Goal: Task Accomplishment & Management: Manage account settings

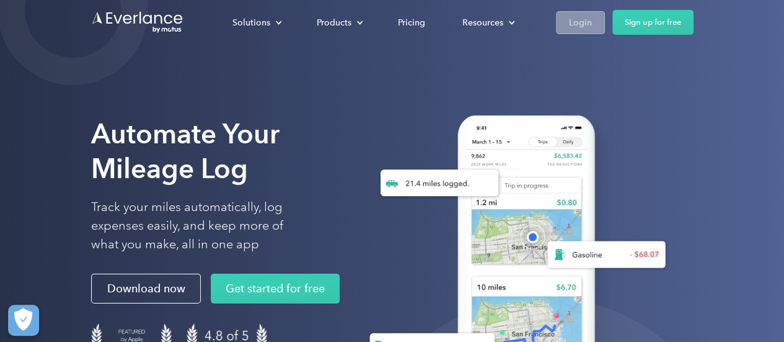
click at [584, 22] on div "Login" at bounding box center [580, 22] width 23 height 15
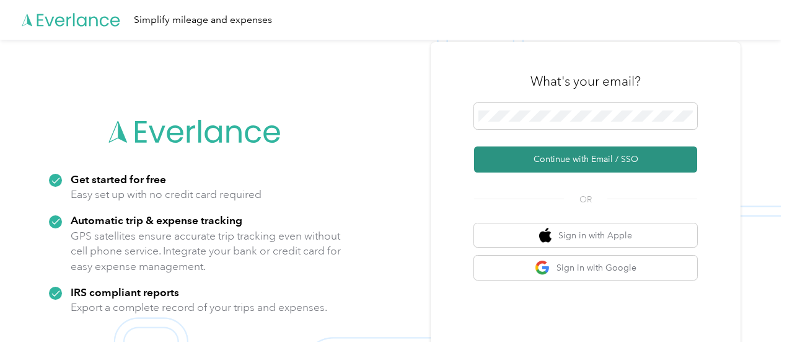
click at [573, 157] on button "Continue with Email / SSO" at bounding box center [585, 159] width 223 height 26
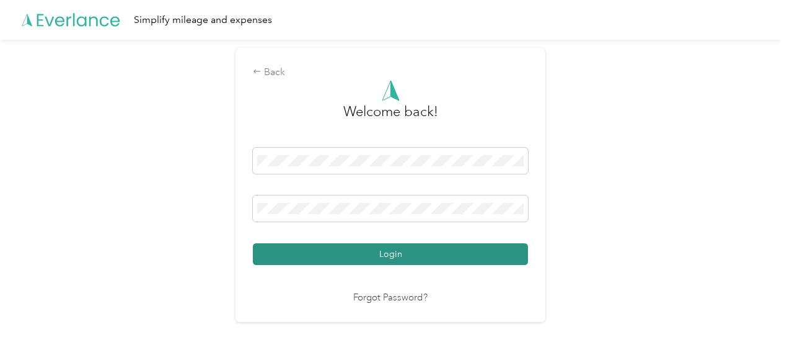
click at [403, 250] on button "Login" at bounding box center [390, 254] width 275 height 22
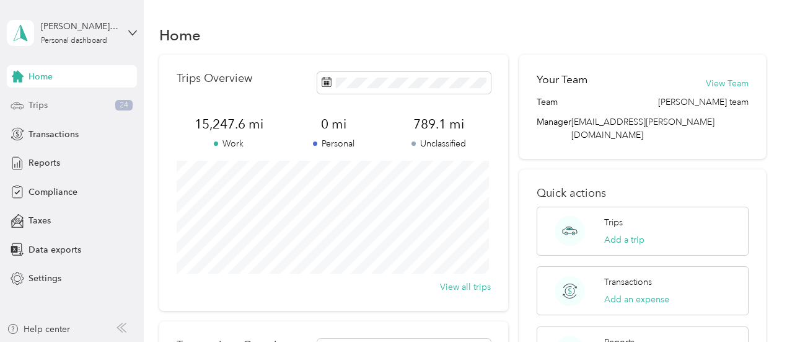
click at [46, 104] on span "Trips" at bounding box center [38, 105] width 19 height 13
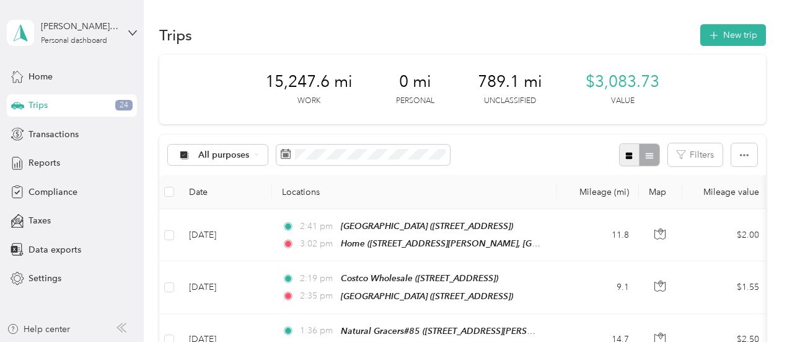
click at [630, 152] on icon "button" at bounding box center [629, 155] width 9 height 9
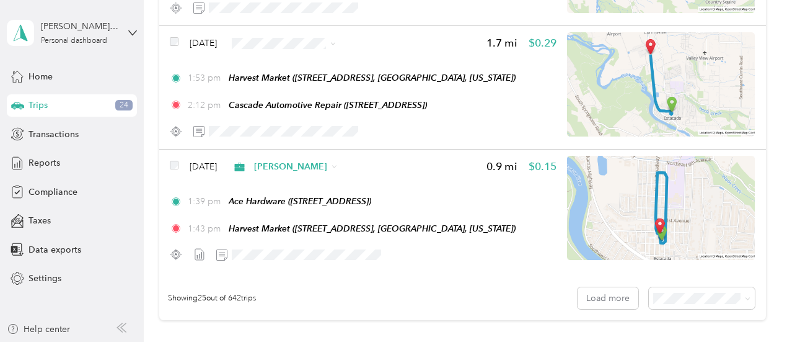
scroll to position [3134, 0]
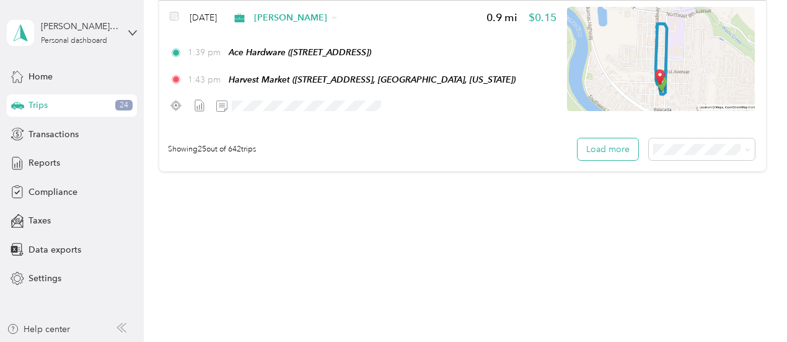
click at [617, 152] on button "Load more" at bounding box center [608, 149] width 61 height 22
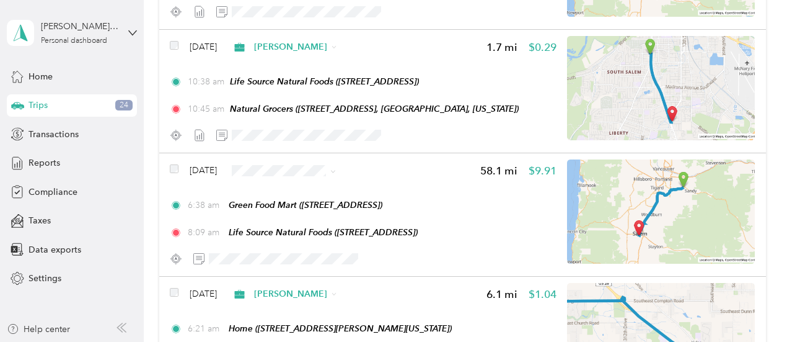
scroll to position [1151, 0]
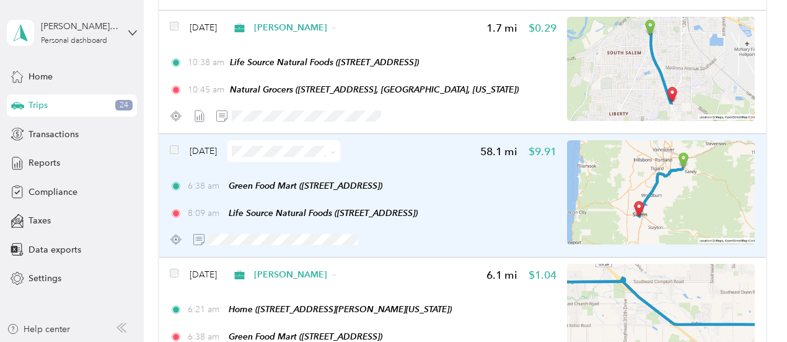
click at [336, 149] on icon at bounding box center [333, 152] width 6 height 6
click at [315, 172] on span "[PERSON_NAME]" at bounding box center [321, 173] width 74 height 13
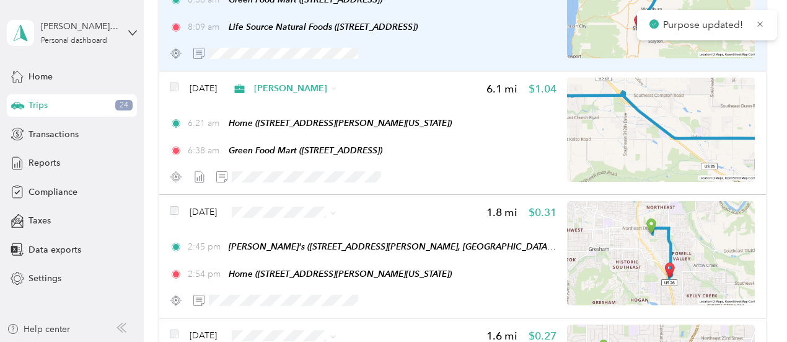
scroll to position [1399, 0]
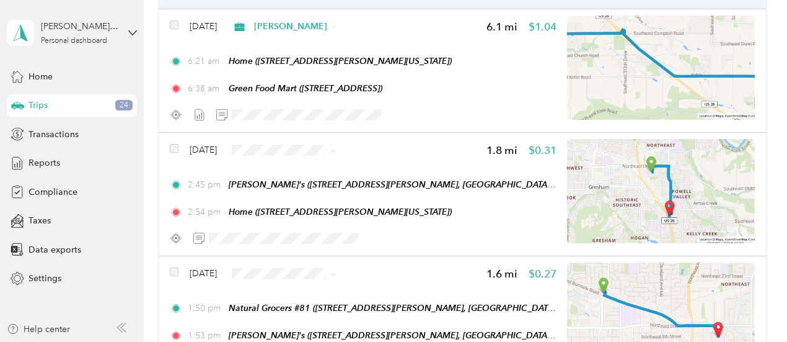
click at [308, 169] on span "[PERSON_NAME]" at bounding box center [321, 166] width 74 height 13
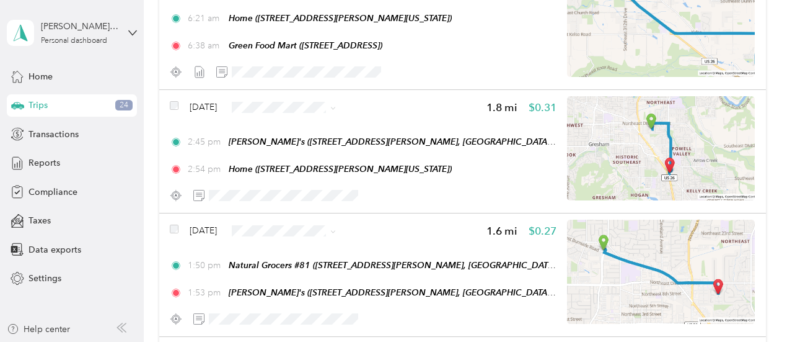
scroll to position [1461, 0]
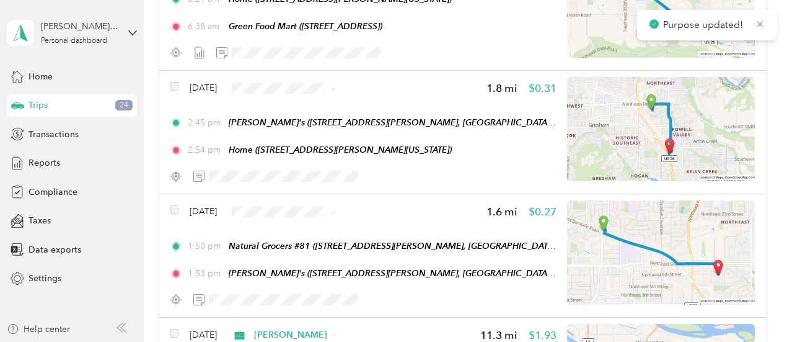
click at [300, 231] on span "[PERSON_NAME]" at bounding box center [321, 229] width 74 height 13
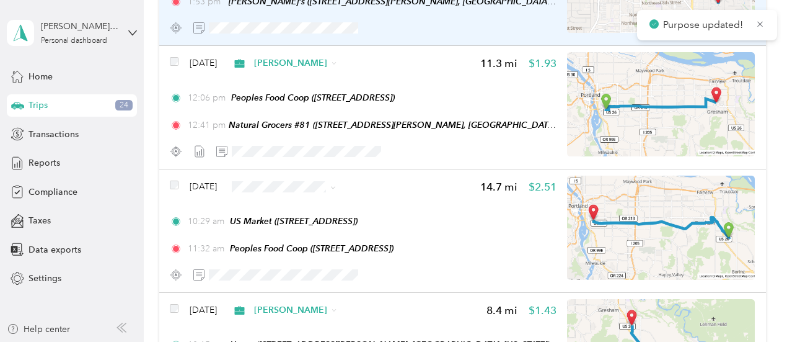
scroll to position [1771, 0]
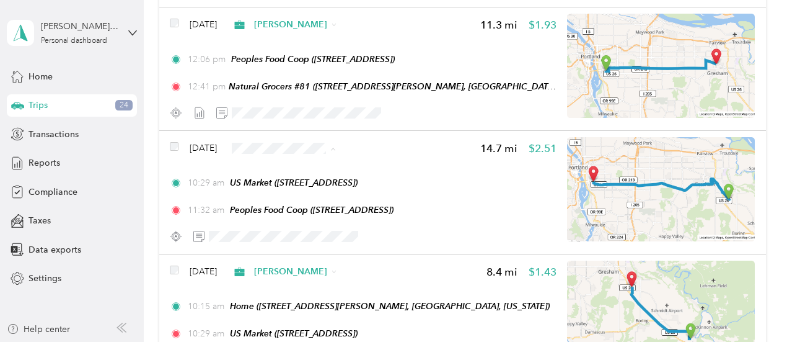
click at [298, 170] on li "[PERSON_NAME]" at bounding box center [310, 170] width 113 height 22
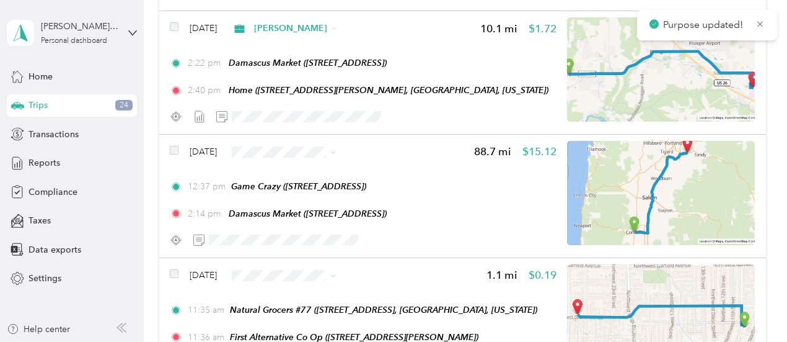
scroll to position [2143, 0]
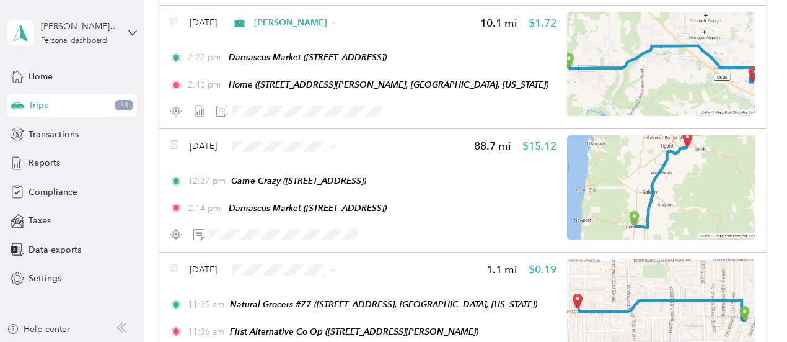
click at [298, 164] on span "[PERSON_NAME]" at bounding box center [321, 168] width 74 height 13
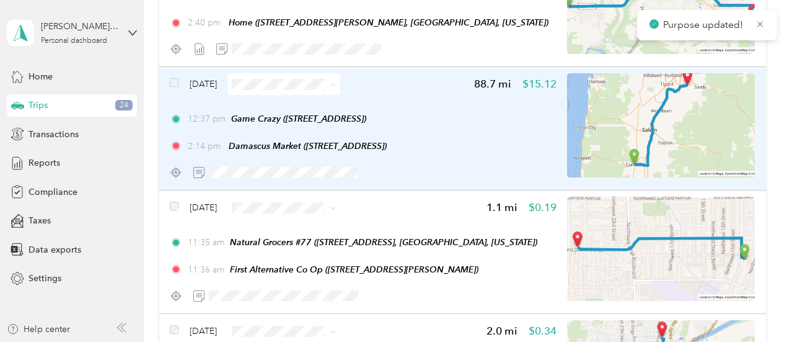
scroll to position [2267, 0]
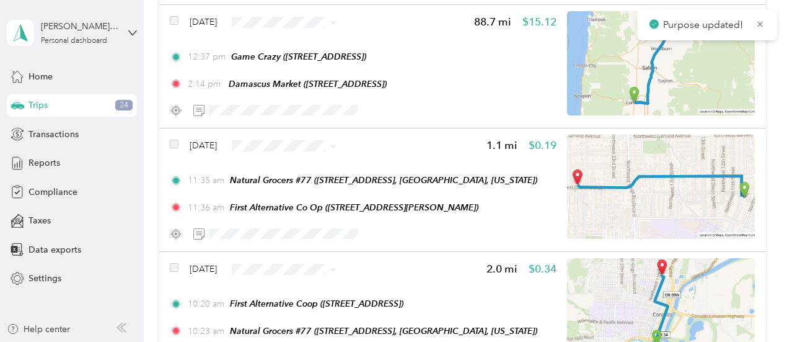
click at [294, 164] on span "[PERSON_NAME]" at bounding box center [321, 164] width 74 height 13
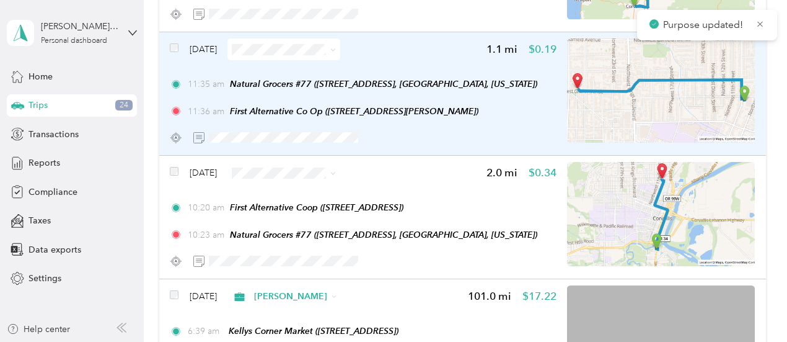
scroll to position [2391, 0]
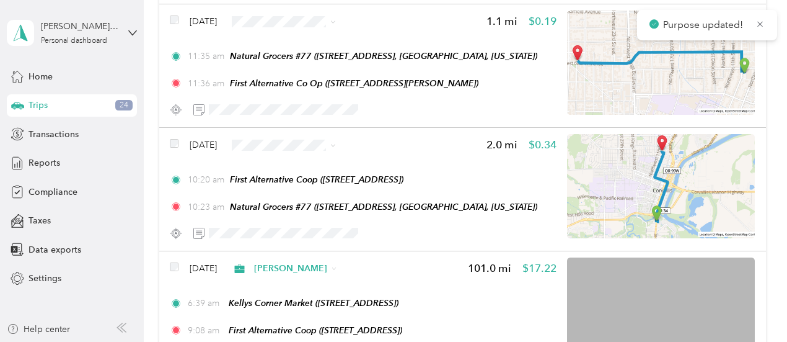
click at [297, 167] on li "[PERSON_NAME]" at bounding box center [310, 167] width 113 height 22
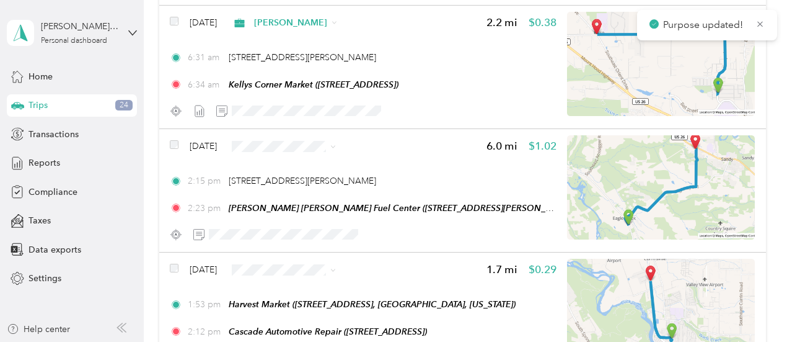
scroll to position [2763, 0]
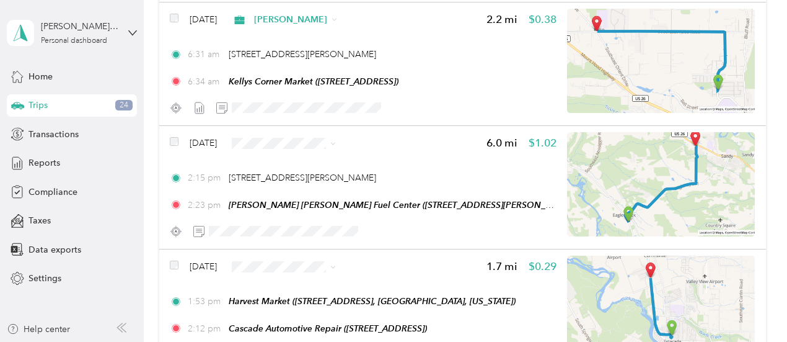
click at [293, 163] on span "[PERSON_NAME]" at bounding box center [321, 164] width 74 height 13
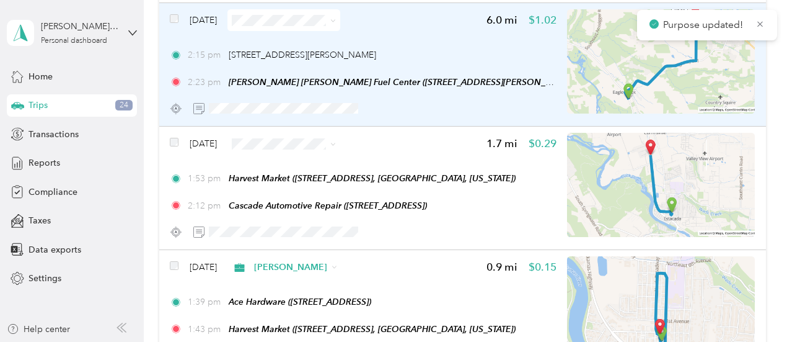
scroll to position [2886, 0]
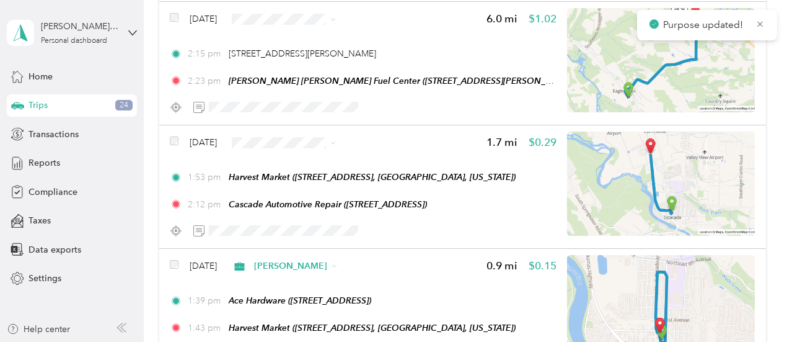
click at [294, 162] on span "[PERSON_NAME]" at bounding box center [321, 163] width 74 height 13
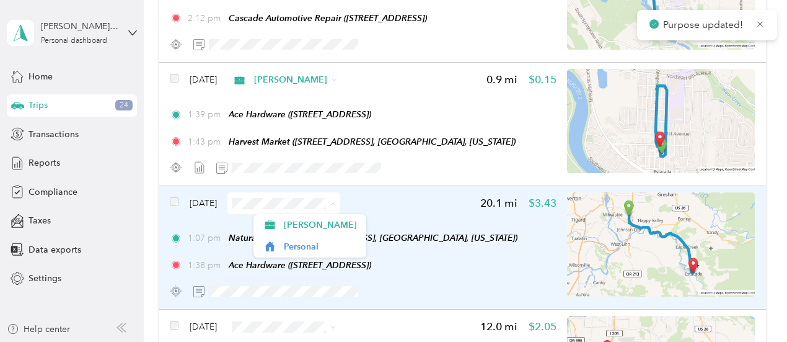
scroll to position [3134, 0]
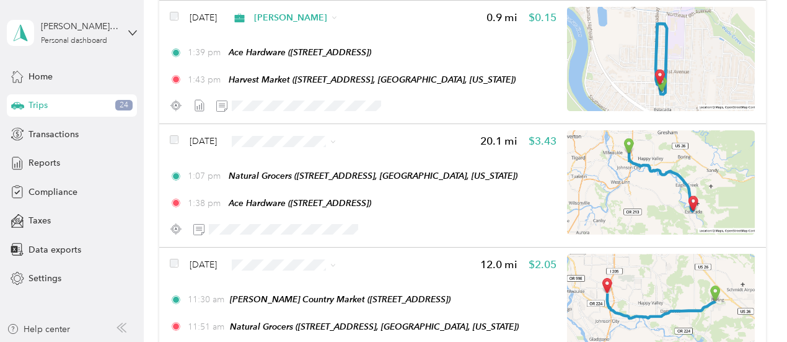
click at [293, 163] on li "[PERSON_NAME]" at bounding box center [310, 162] width 113 height 22
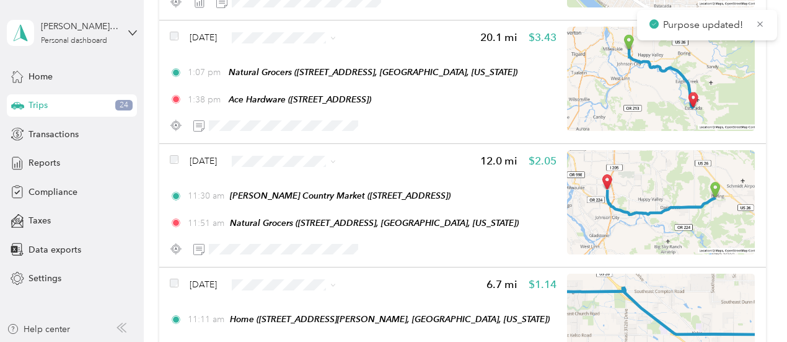
scroll to position [3258, 0]
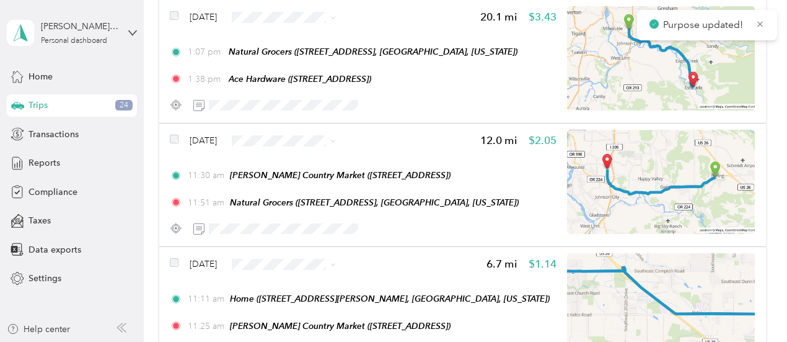
click at [301, 164] on li "[PERSON_NAME]" at bounding box center [310, 163] width 113 height 22
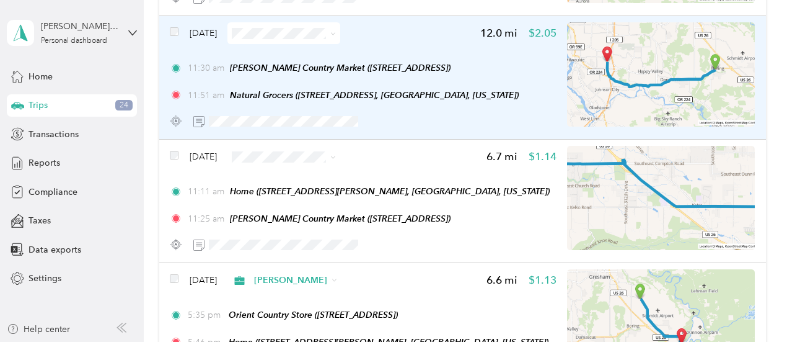
scroll to position [3382, 0]
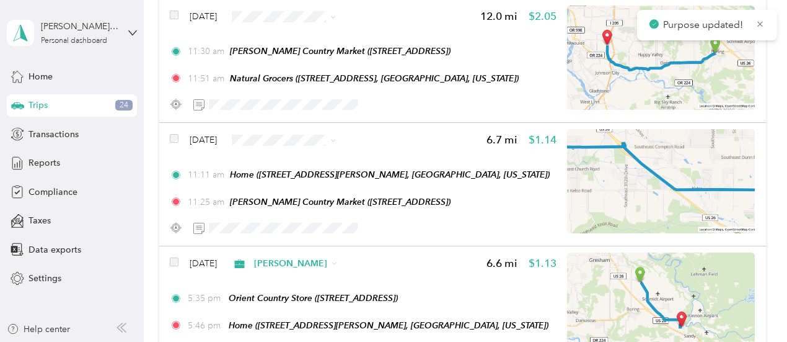
click at [304, 161] on span "[PERSON_NAME]" at bounding box center [321, 162] width 74 height 13
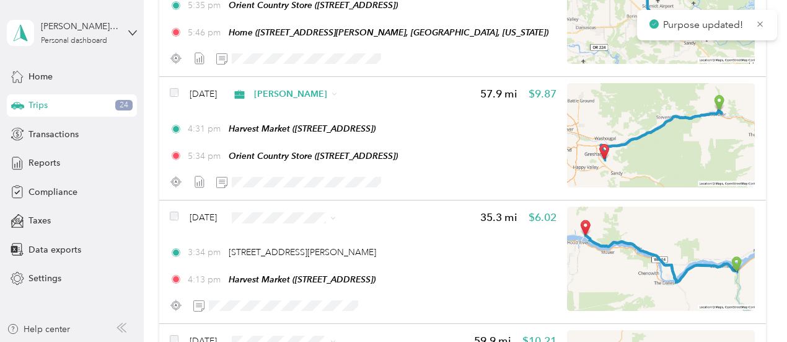
scroll to position [3692, 0]
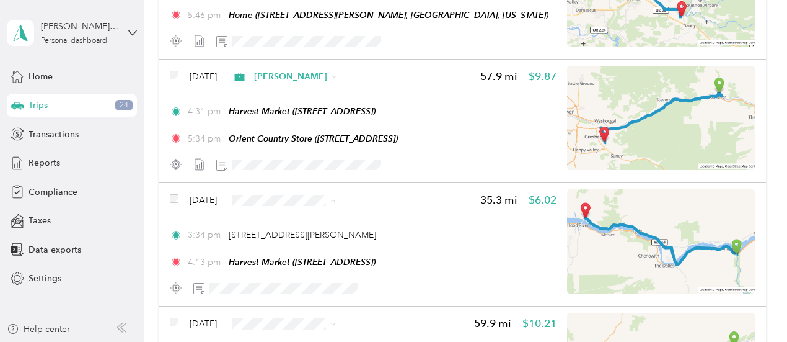
click at [296, 221] on span "[PERSON_NAME]" at bounding box center [321, 222] width 74 height 13
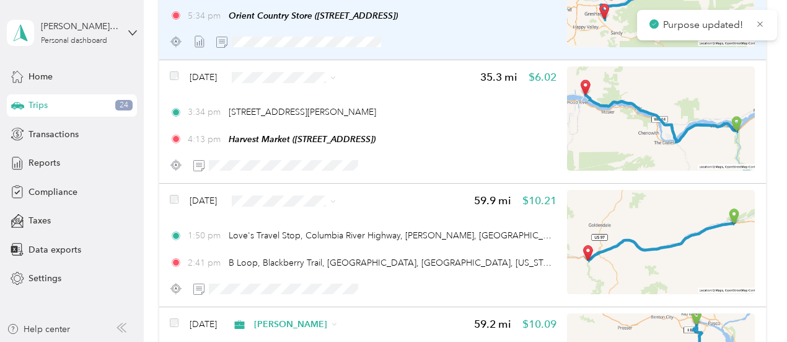
scroll to position [3816, 0]
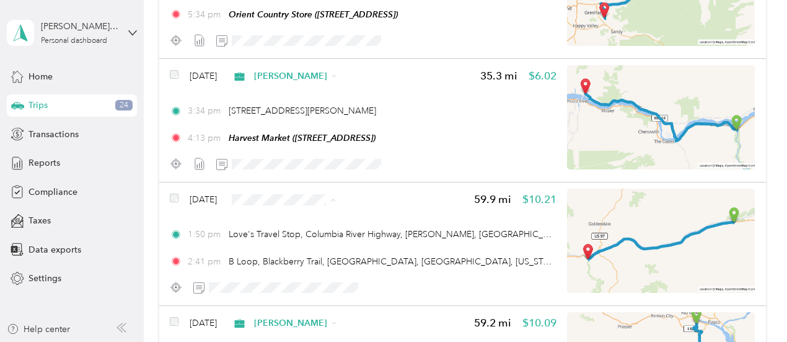
click at [294, 222] on li "[PERSON_NAME]" at bounding box center [310, 222] width 113 height 22
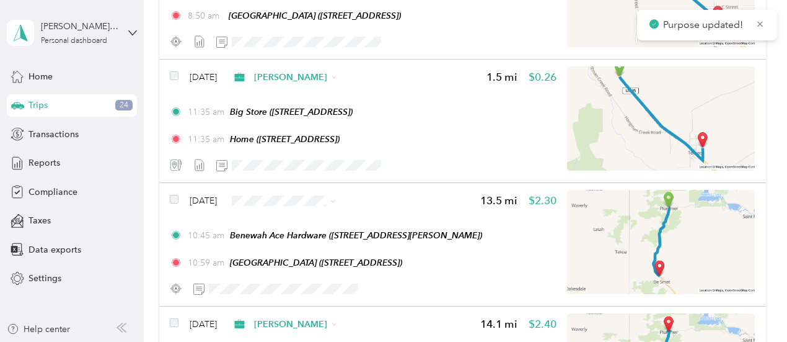
scroll to position [4436, 0]
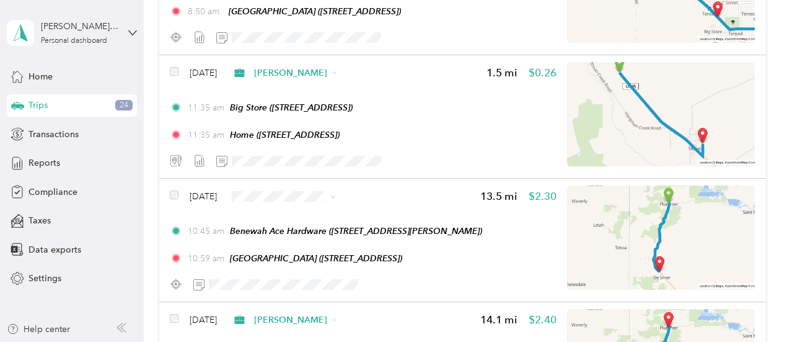
click at [294, 218] on li "[PERSON_NAME]" at bounding box center [310, 219] width 113 height 22
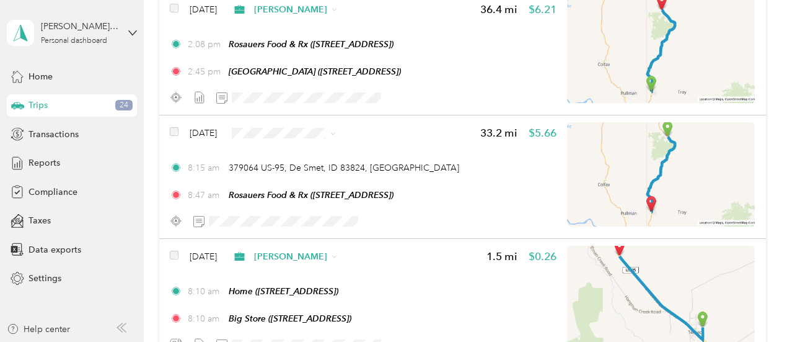
scroll to position [4994, 0]
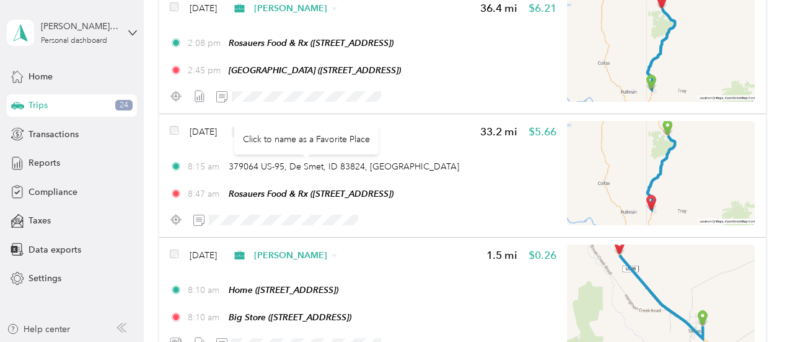
click at [321, 137] on div "Click to name as a Favorite Place" at bounding box center [306, 139] width 144 height 30
click at [293, 150] on span "[PERSON_NAME]" at bounding box center [321, 154] width 74 height 13
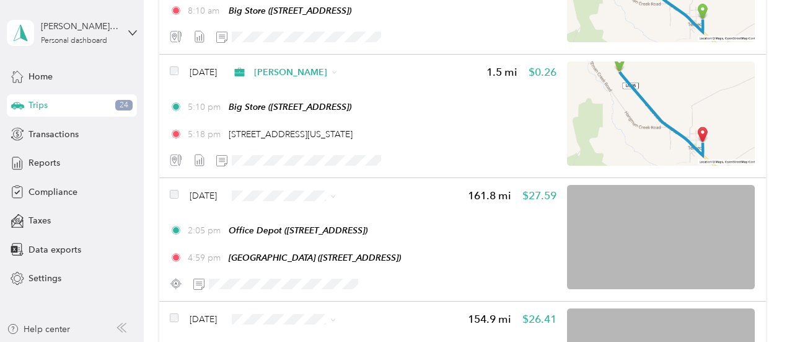
scroll to position [5304, 0]
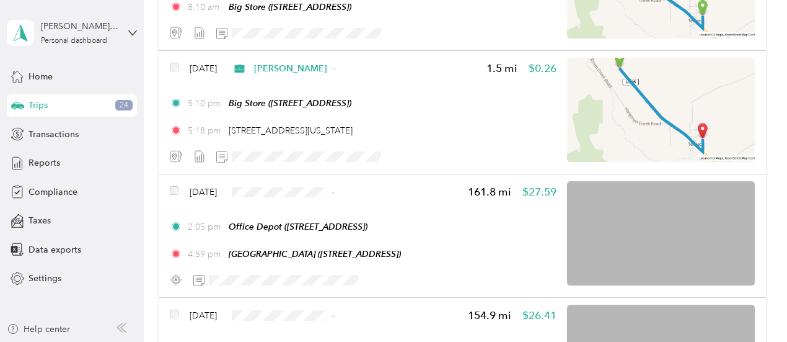
click at [296, 213] on span "[PERSON_NAME]" at bounding box center [321, 214] width 74 height 13
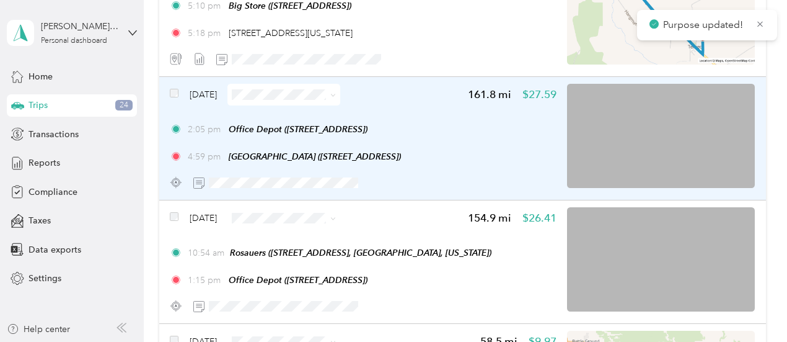
scroll to position [5428, 0]
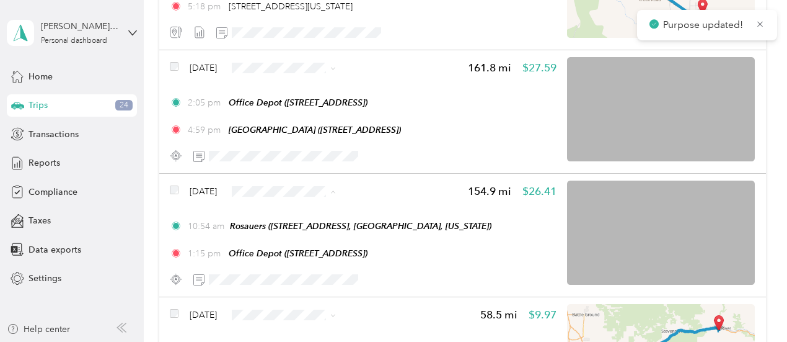
click at [309, 213] on span "[PERSON_NAME]" at bounding box center [321, 213] width 74 height 13
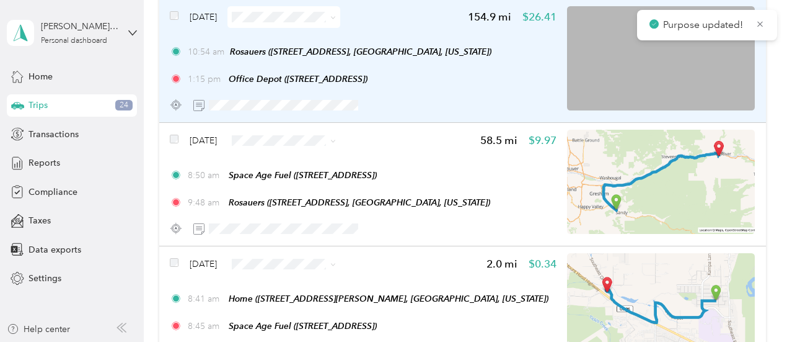
scroll to position [5614, 0]
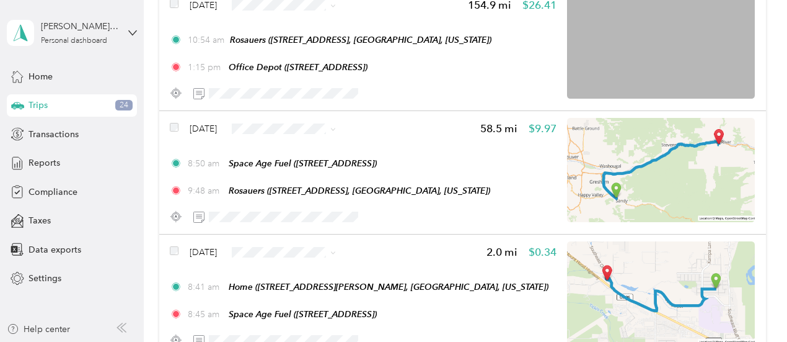
click at [302, 147] on span "[PERSON_NAME]" at bounding box center [321, 144] width 74 height 13
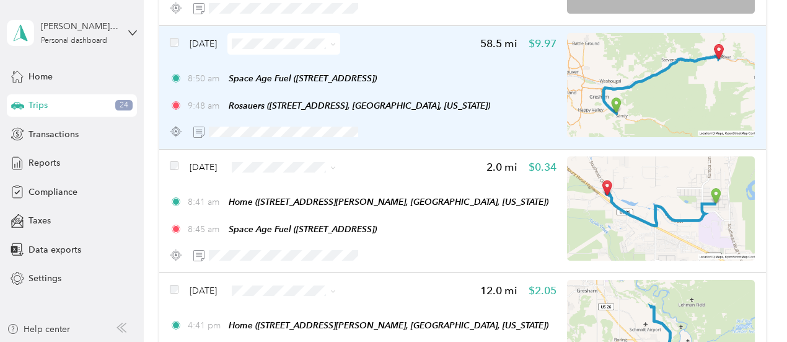
scroll to position [5738, 0]
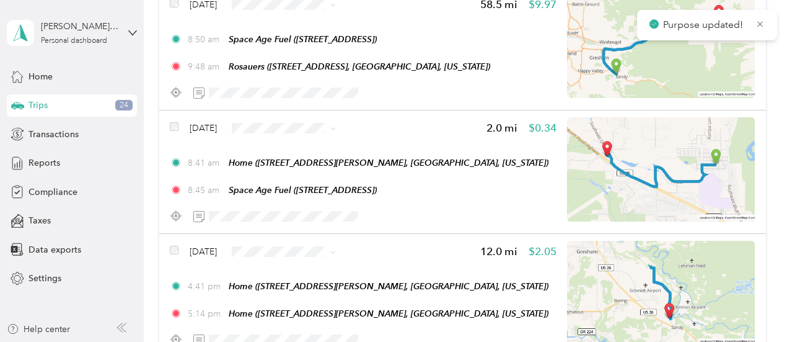
click at [301, 148] on span "[PERSON_NAME]" at bounding box center [321, 150] width 74 height 13
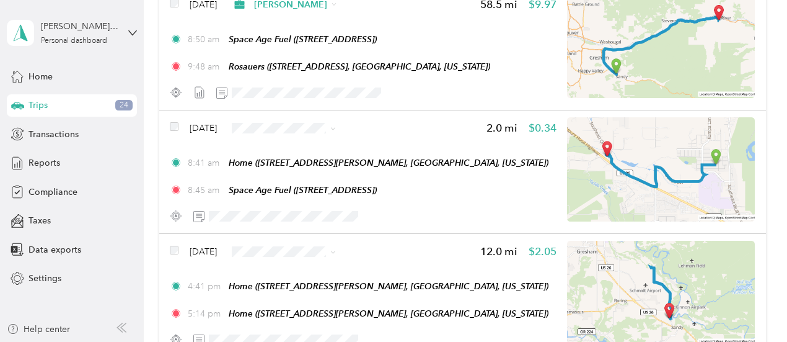
click at [307, 278] on ol "[PERSON_NAME] Personal" at bounding box center [310, 281] width 113 height 43
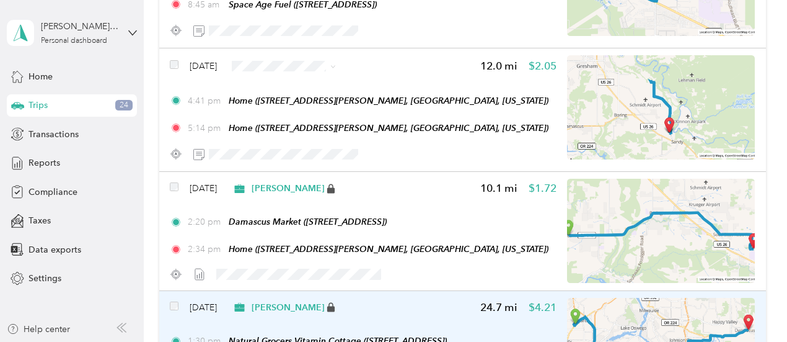
scroll to position [5862, 0]
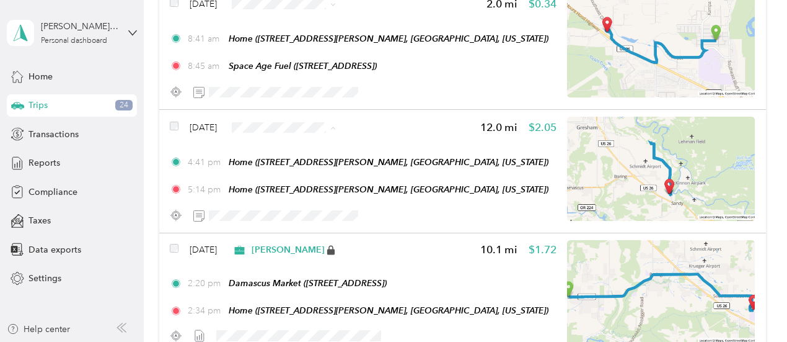
click at [295, 152] on li "[PERSON_NAME]" at bounding box center [310, 150] width 113 height 22
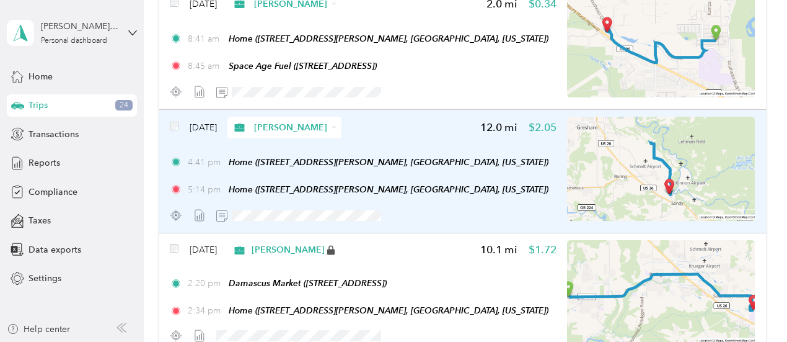
click at [320, 125] on span "[PERSON_NAME]" at bounding box center [291, 127] width 74 height 13
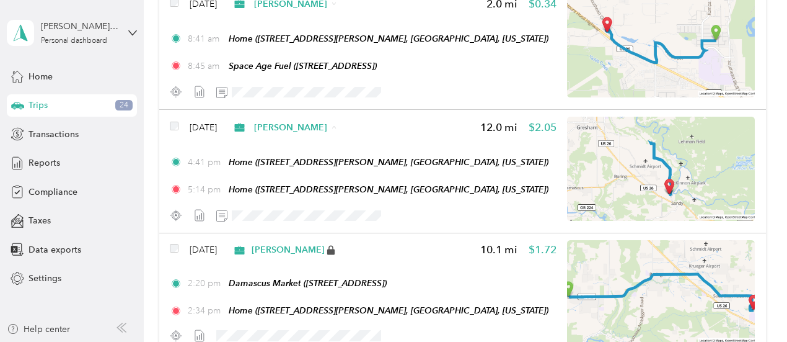
click at [307, 170] on span "Personal" at bounding box center [328, 171] width 89 height 13
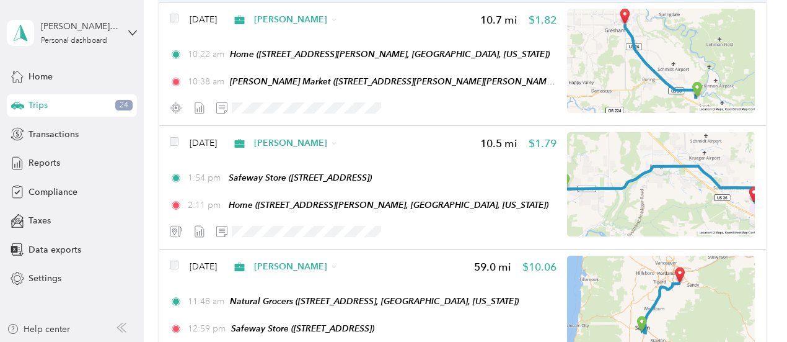
scroll to position [779, 0]
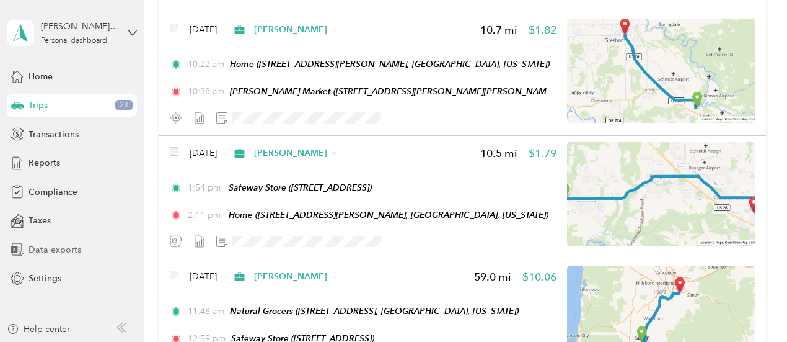
click at [63, 249] on span "Data exports" at bounding box center [55, 249] width 53 height 13
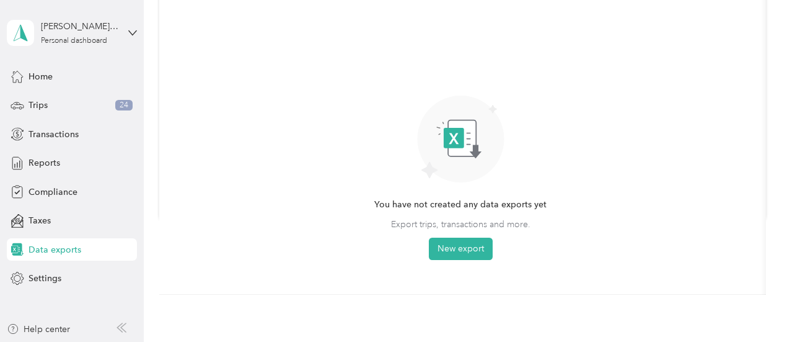
scroll to position [119, 0]
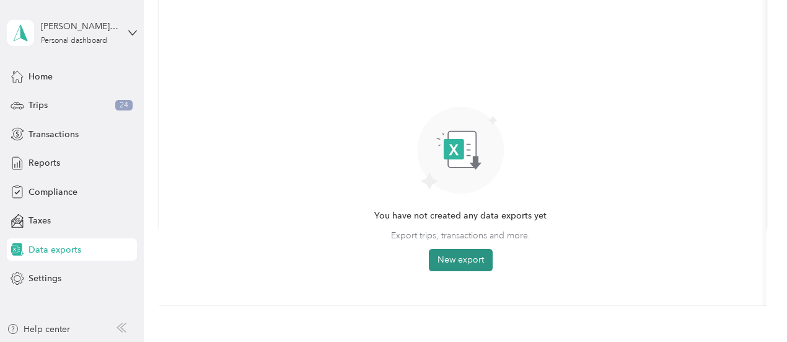
click at [465, 260] on button "New export" at bounding box center [461, 260] width 64 height 22
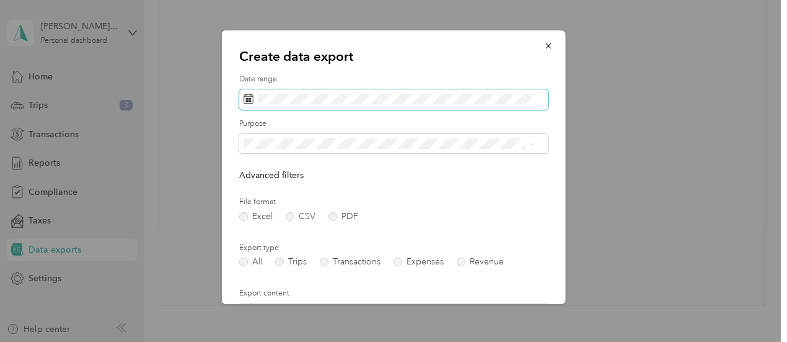
click at [247, 97] on icon at bounding box center [249, 99] width 10 height 10
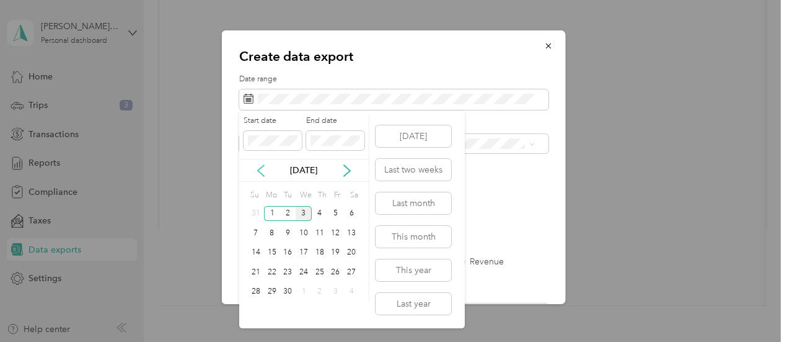
click at [260, 168] on icon at bounding box center [261, 170] width 12 height 12
click at [341, 249] on div "15" at bounding box center [336, 252] width 16 height 15
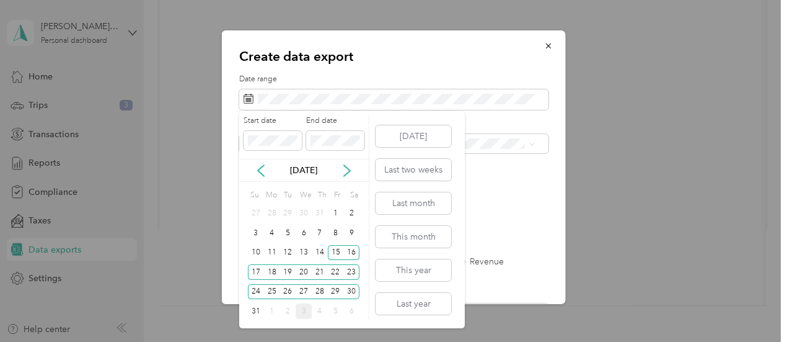
click at [431, 118] on div "[DATE] Last two weeks Last month This month This year Last year" at bounding box center [413, 219] width 78 height 217
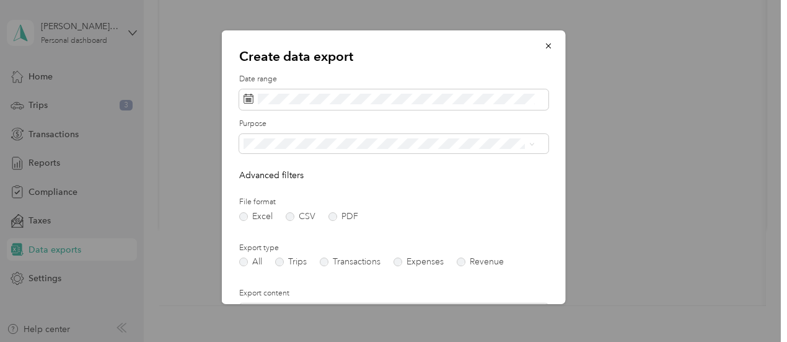
click at [487, 183] on form "Date range Purpose Advanced filters File format Excel CSV PDF Export type All T…" at bounding box center [393, 269] width 309 height 390
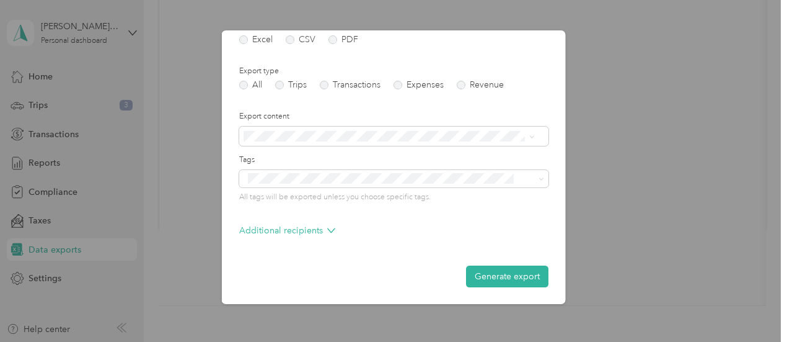
scroll to position [177, 0]
click at [480, 274] on button "Generate export" at bounding box center [507, 276] width 82 height 22
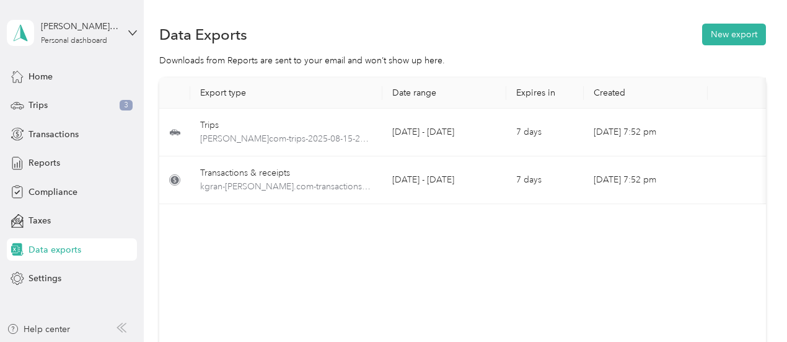
scroll to position [0, 0]
click at [46, 161] on span "Reports" at bounding box center [45, 162] width 32 height 13
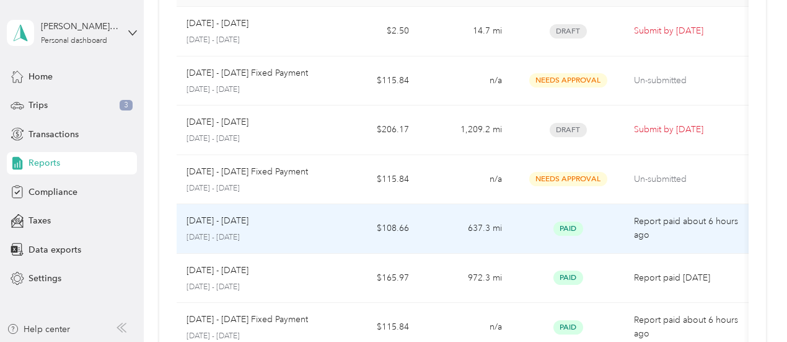
scroll to position [62, 0]
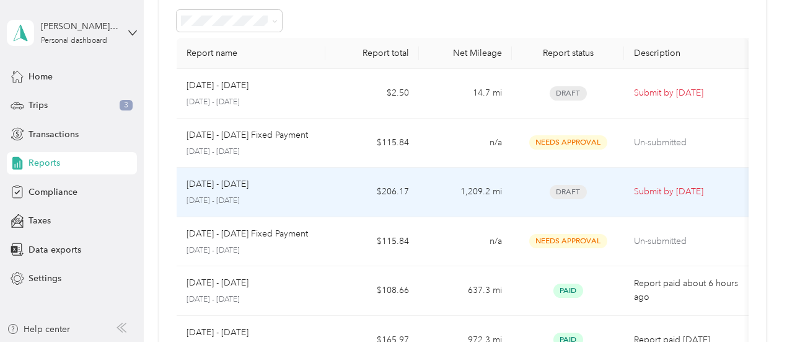
click at [570, 192] on span "Draft" at bounding box center [568, 192] width 37 height 14
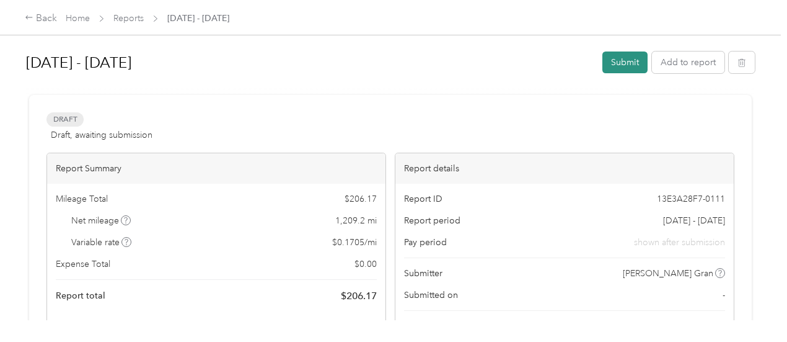
click at [622, 63] on button "Submit" at bounding box center [624, 62] width 45 height 22
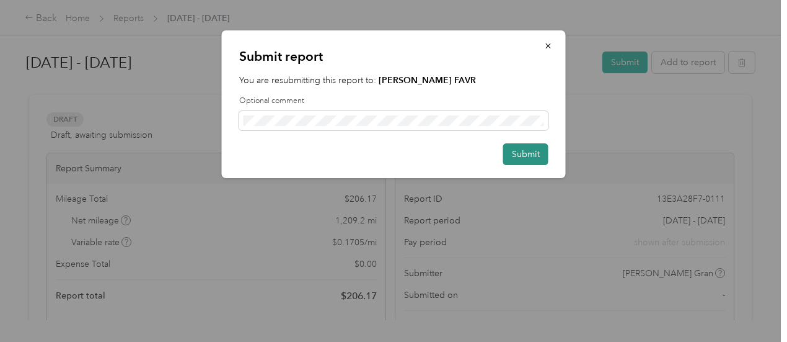
click at [519, 152] on button "Submit" at bounding box center [525, 154] width 45 height 22
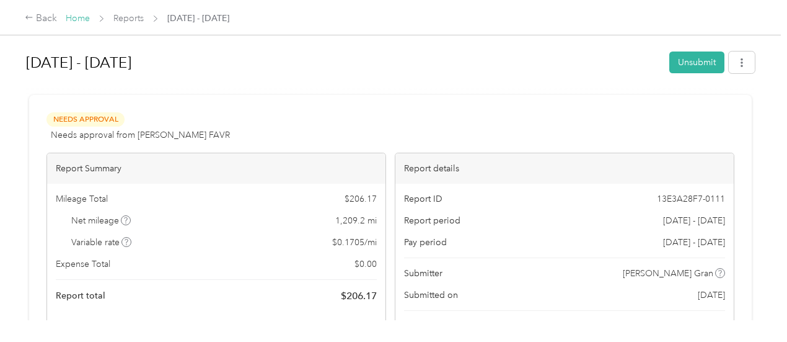
click at [71, 17] on link "Home" at bounding box center [78, 18] width 24 height 11
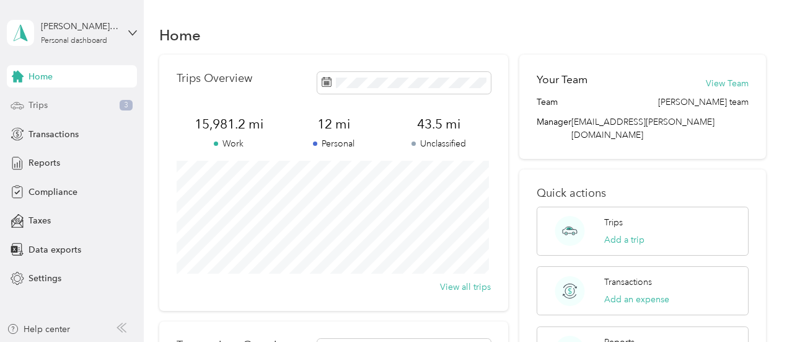
click at [68, 105] on div "Trips 3" at bounding box center [72, 105] width 130 height 22
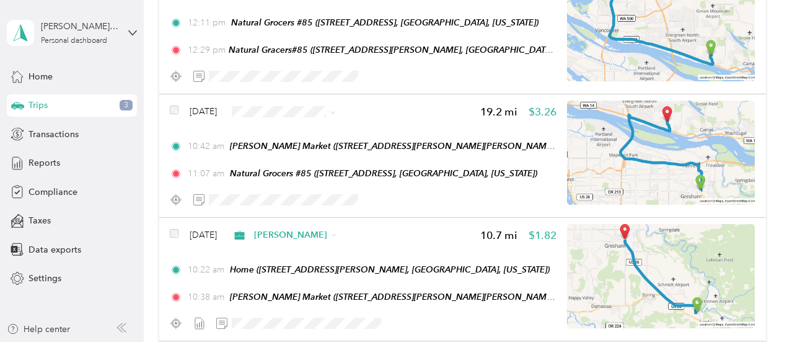
scroll to position [558, 0]
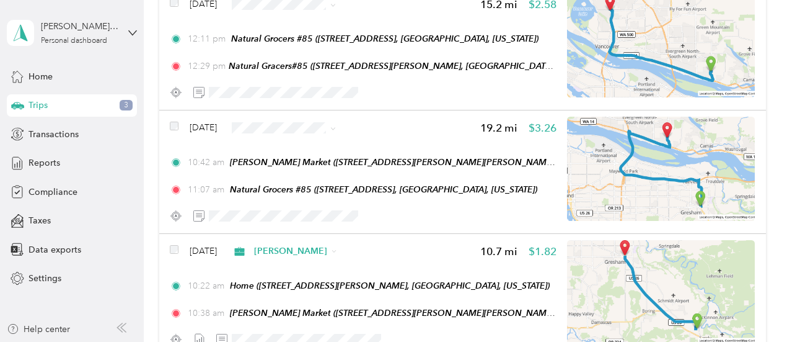
click at [279, 148] on span "[PERSON_NAME]" at bounding box center [315, 147] width 74 height 13
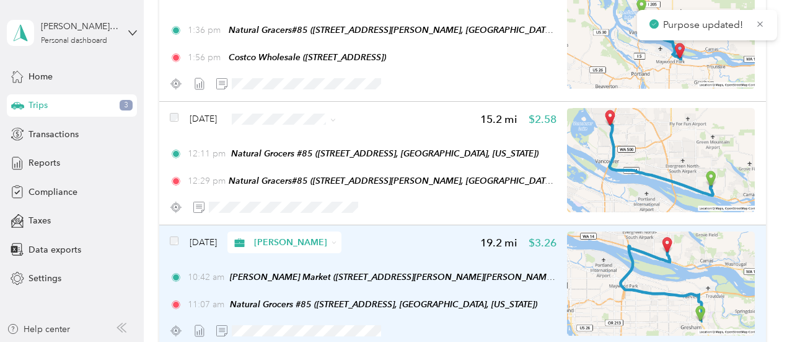
scroll to position [434, 0]
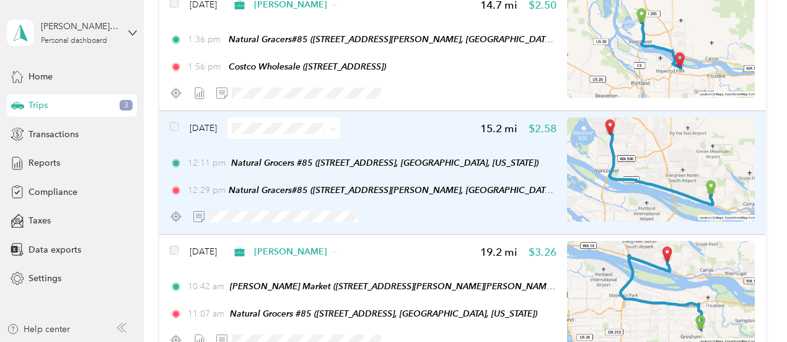
drag, startPoint x: 250, startPoint y: 132, endPoint x: 276, endPoint y: 121, distance: 27.5
click at [276, 121] on span at bounding box center [283, 128] width 113 height 22
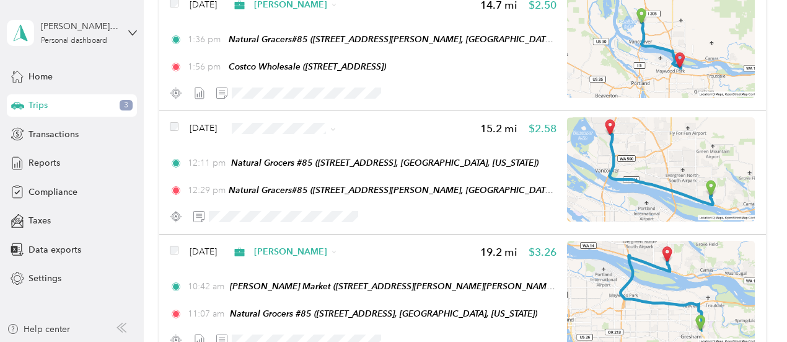
click at [285, 149] on span "[PERSON_NAME]" at bounding box center [315, 146] width 74 height 13
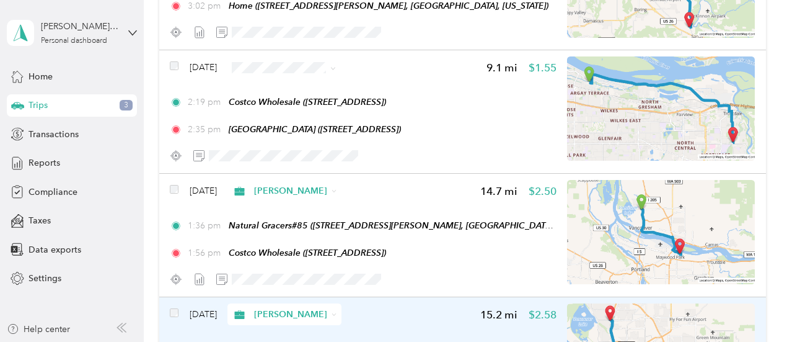
scroll to position [186, 0]
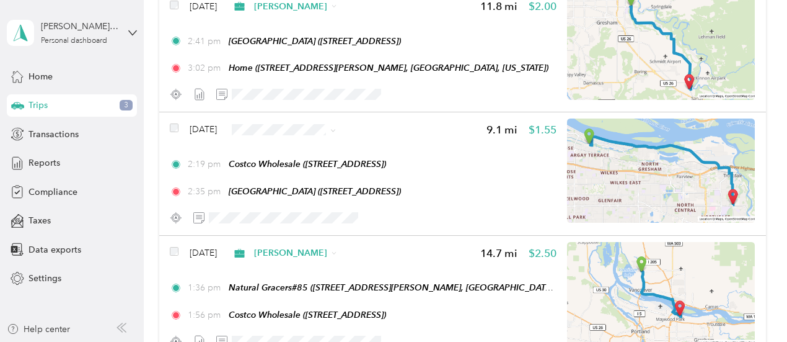
click at [283, 149] on span "[PERSON_NAME]" at bounding box center [315, 145] width 74 height 13
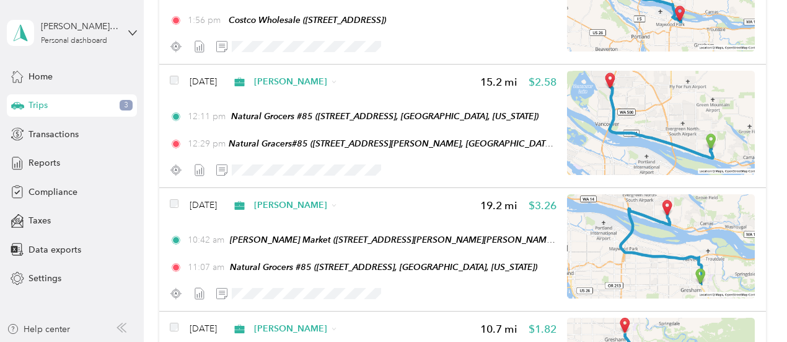
scroll to position [496, 0]
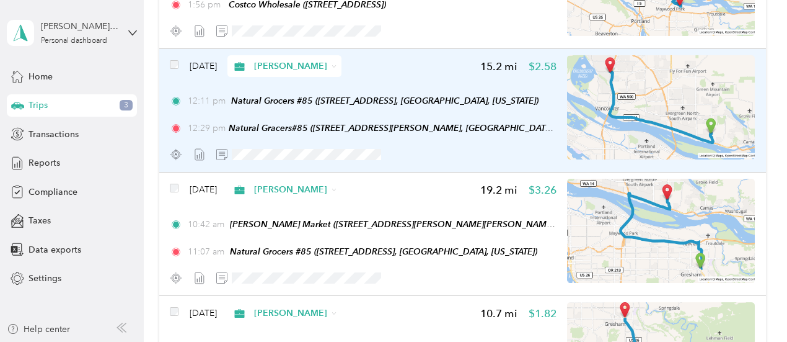
drag, startPoint x: 300, startPoint y: 100, endPoint x: 288, endPoint y: 114, distance: 18.5
click at [288, 114] on div "12:11 pm Natural Grocers #85 ([STREET_ADDRESS], [GEOGRAPHIC_DATA], [US_STATE]) …" at bounding box center [363, 114] width 386 height 40
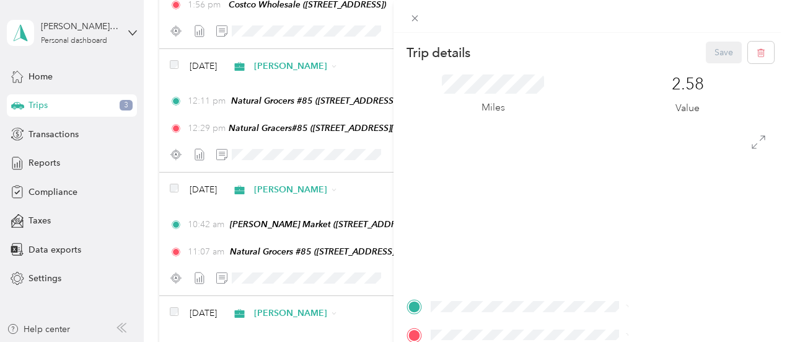
click at [307, 97] on div "Trip details Save This trip cannot be edited because it is either under review,…" at bounding box center [393, 171] width 787 height 342
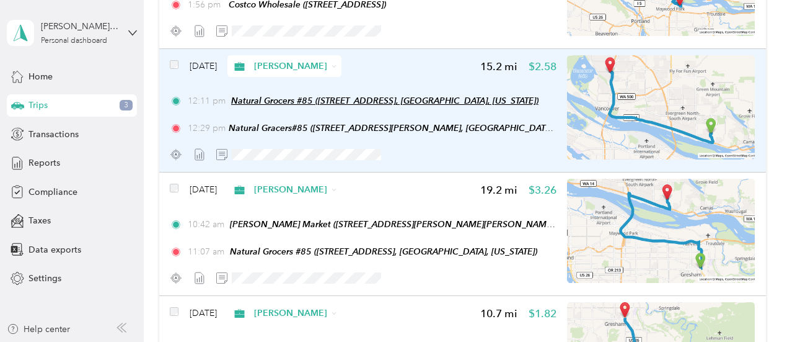
click at [305, 100] on span "Natural Grocers #85 ([STREET_ADDRESS], [GEOGRAPHIC_DATA], [US_STATE])" at bounding box center [384, 100] width 307 height 10
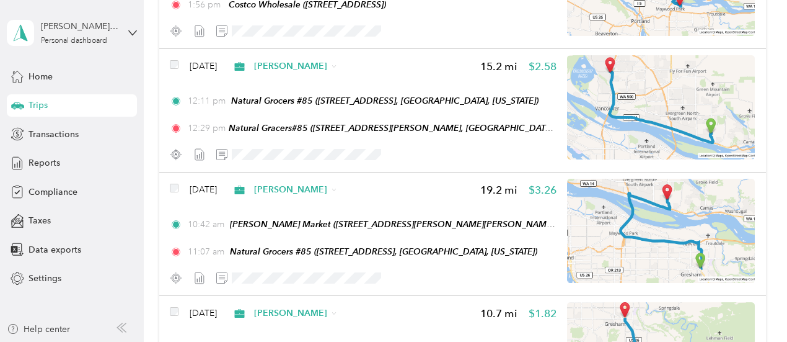
click at [293, 73] on button "Edit Place" at bounding box center [269, 71] width 71 height 22
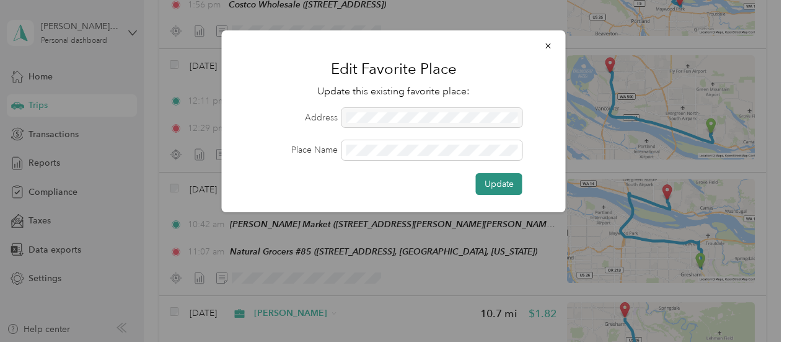
click at [496, 185] on button "Update" at bounding box center [499, 184] width 46 height 22
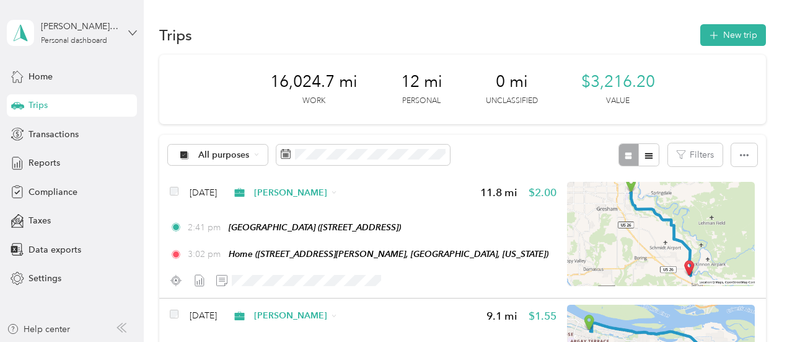
click at [133, 29] on icon at bounding box center [132, 33] width 9 height 9
click at [46, 98] on div "Log out" at bounding box center [42, 101] width 48 height 13
